Goal: Entertainment & Leisure: Consume media (video, audio)

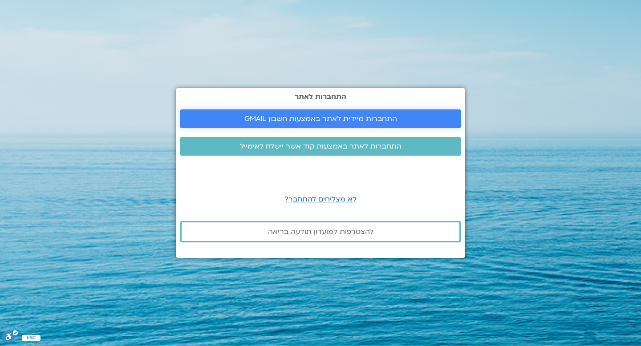
click at [329, 118] on span "התחברות מיידית לאתר באמצעות חשבון GMAIL" at bounding box center [320, 119] width 153 height 8
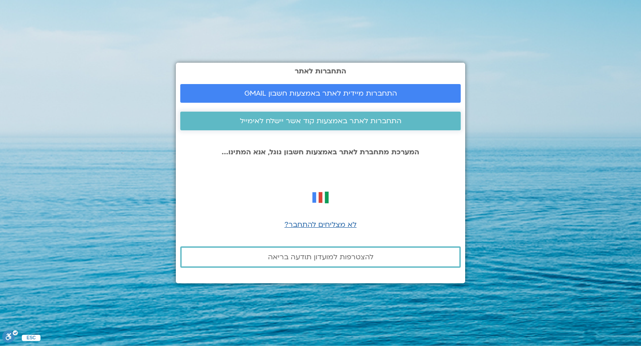
click at [342, 121] on span "התחברות לאתר באמצעות קוד אשר יישלח לאימייל" at bounding box center [321, 121] width 162 height 8
click at [333, 121] on span "התחברות לאתר באמצעות קוד אשר יישלח לאימייל" at bounding box center [321, 121] width 162 height 8
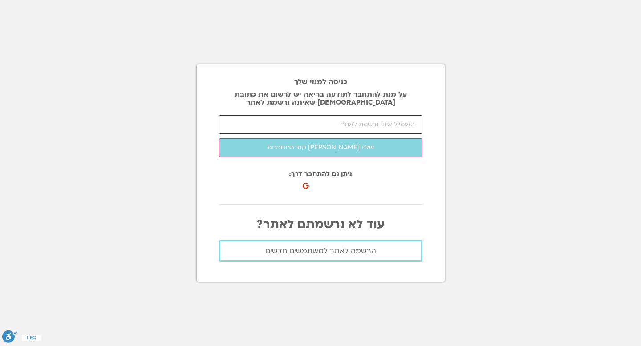
click at [322, 125] on input "email" at bounding box center [320, 124] width 203 height 19
type input "ilana.sharon1@gmail.com"
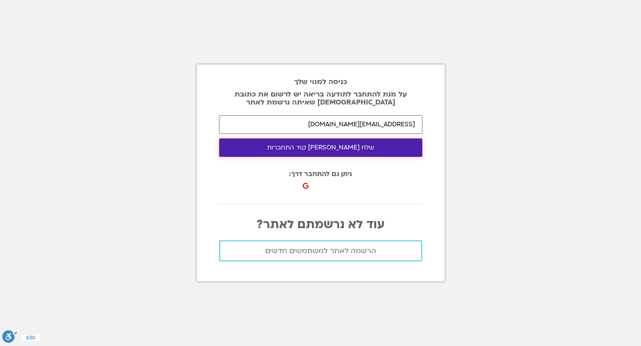
click at [320, 147] on button "שלח לי קוד התחברות" at bounding box center [320, 147] width 203 height 19
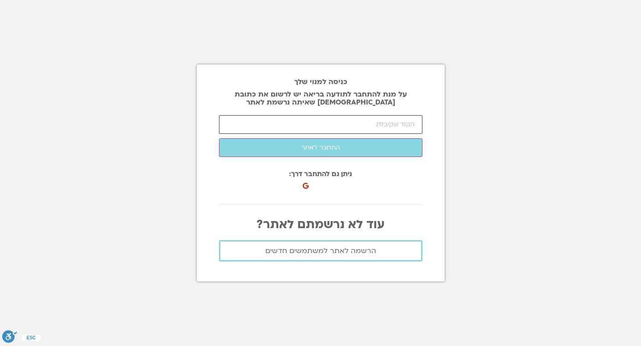
drag, startPoint x: 357, startPoint y: 129, endPoint x: 356, endPoint y: 122, distance: 7.2
click at [356, 124] on input "number" at bounding box center [320, 124] width 203 height 19
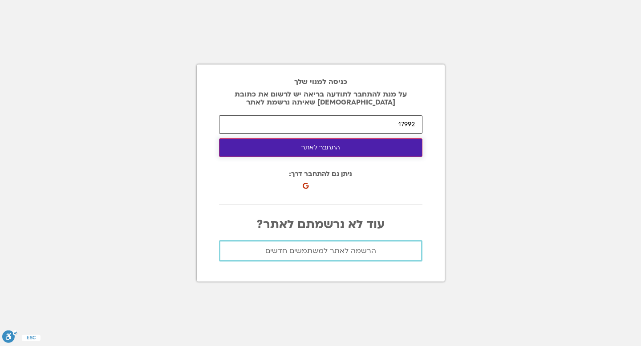
type input "17992"
click at [317, 148] on button "התחבר לאתר" at bounding box center [320, 147] width 203 height 19
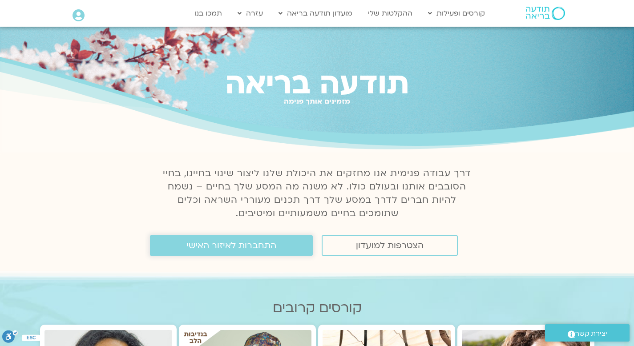
click at [244, 246] on span "התחברות לאיזור האישי" at bounding box center [231, 246] width 90 height 10
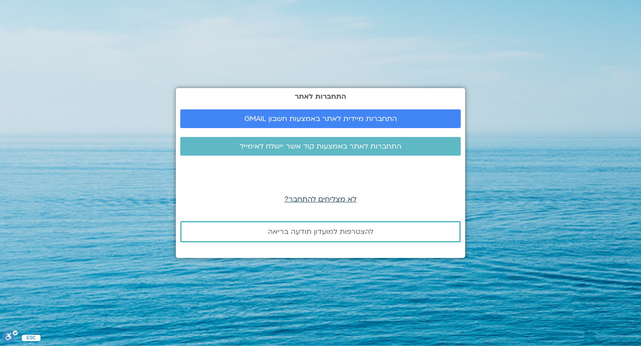
click at [323, 199] on span "לא מצליחים להתחבר?" at bounding box center [320, 200] width 72 height 10
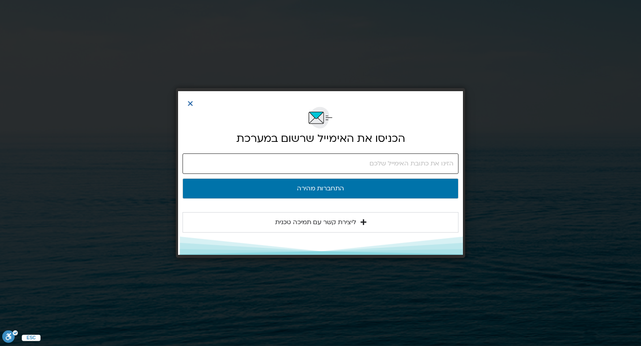
click at [379, 163] on input "email" at bounding box center [320, 164] width 276 height 20
type input "[EMAIL_ADDRESS][DOMAIN_NAME]"
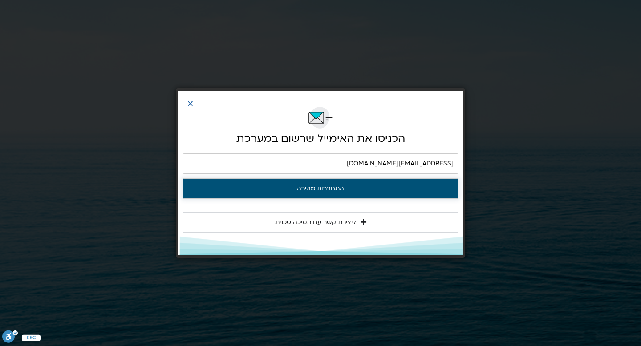
click at [313, 188] on button "התחברות מהירה" at bounding box center [320, 188] width 276 height 20
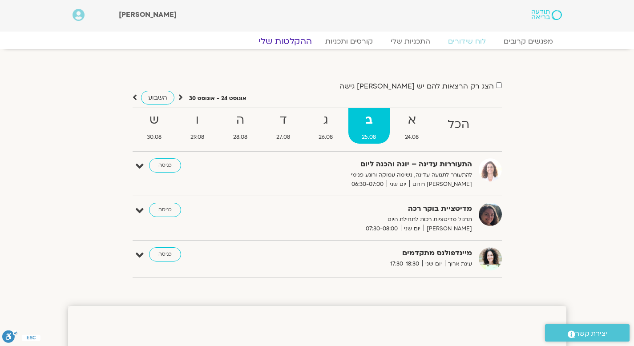
click at [291, 42] on link "ההקלטות שלי" at bounding box center [285, 41] width 75 height 11
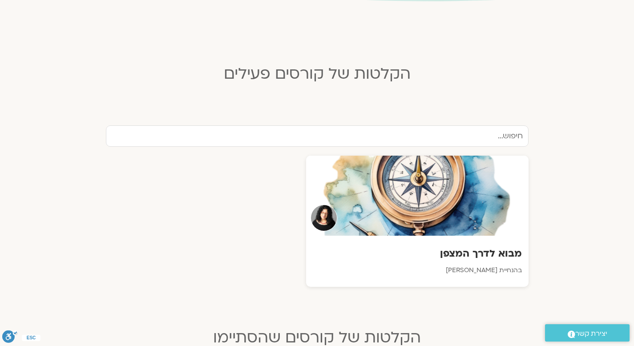
scroll to position [196, 0]
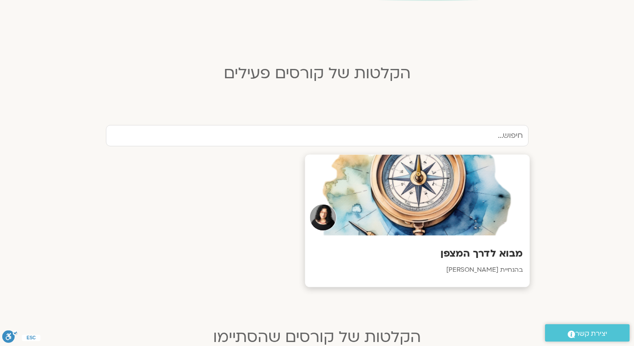
click at [422, 185] on div at bounding box center [417, 195] width 225 height 81
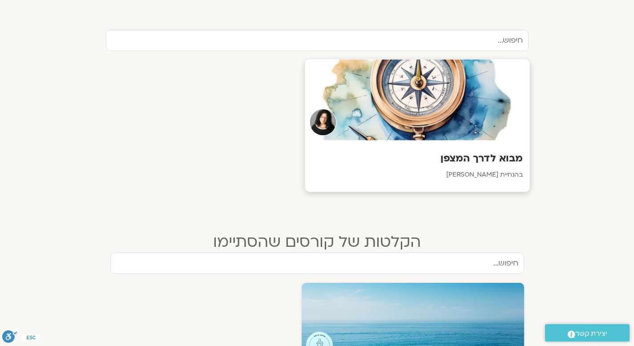
scroll to position [324, 0]
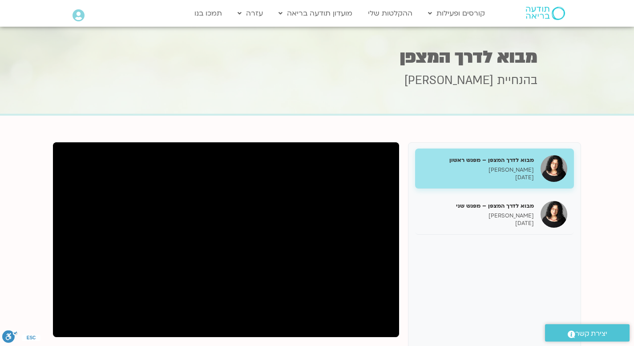
click at [486, 170] on p "[PERSON_NAME]" at bounding box center [478, 170] width 112 height 8
